Goal: Information Seeking & Learning: Find specific fact

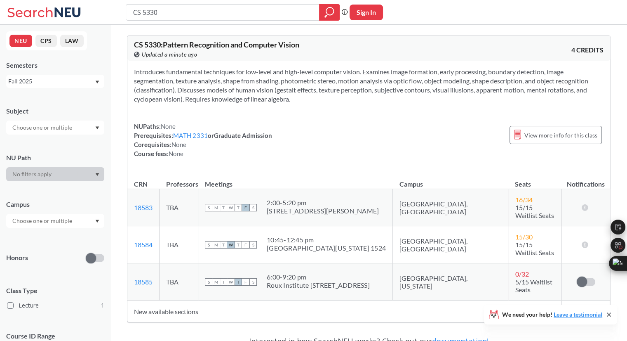
click at [74, 19] on div "CS 5330 Phrase search guarantees the exact search appears in the results. Ex. I…" at bounding box center [313, 12] width 627 height 25
click at [229, 16] on input "search" at bounding box center [222, 12] width 181 height 14
type input "5552"
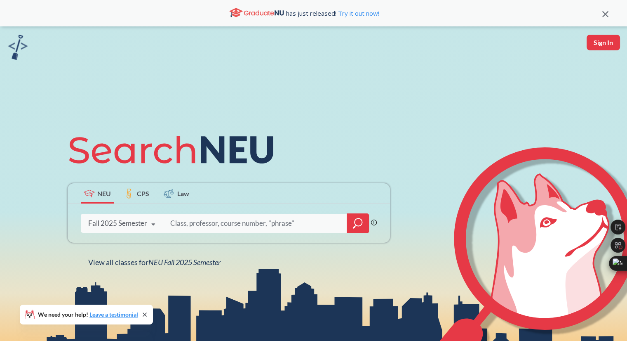
click at [222, 223] on input "search" at bounding box center [256, 222] width 172 height 17
type input "w"
type input "cs5100"
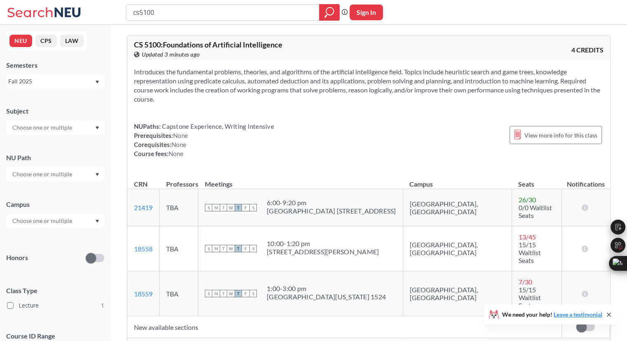
click at [179, 340] on span "Show all sections (7 more)" at bounding box center [167, 345] width 67 height 7
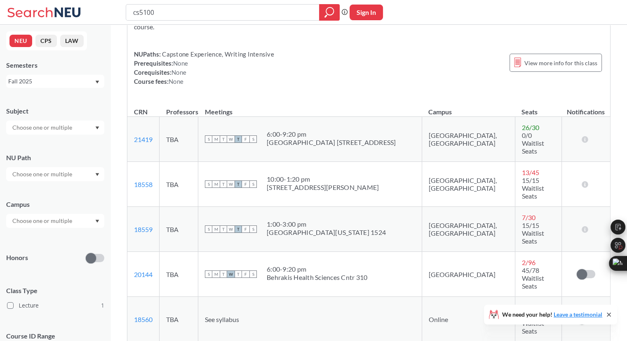
scroll to position [73, 0]
click at [144, 270] on link "20144" at bounding box center [143, 274] width 19 height 8
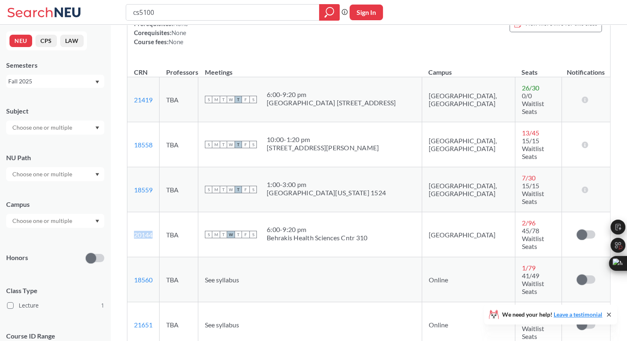
drag, startPoint x: 160, startPoint y: 187, endPoint x: 135, endPoint y: 184, distance: 25.4
click at [135, 212] on td "20144 View this section on Banner." at bounding box center [143, 234] width 32 height 45
copy link "20144"
